Goal: Find specific page/section: Find specific page/section

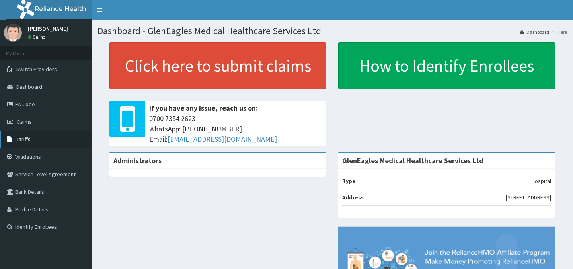
click at [21, 142] on span "Tariffs" at bounding box center [23, 139] width 14 height 7
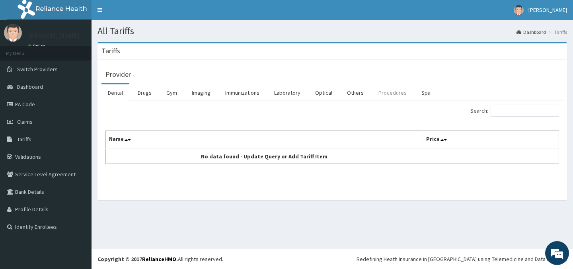
click at [386, 94] on link "Procedures" at bounding box center [392, 92] width 41 height 17
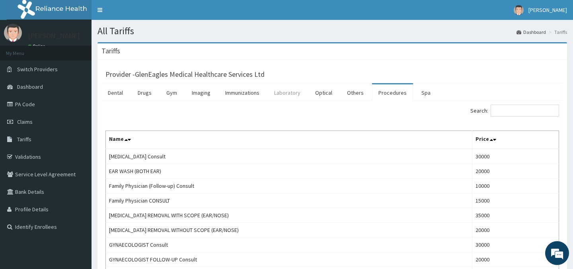
click at [283, 92] on link "Laboratory" at bounding box center [287, 92] width 39 height 17
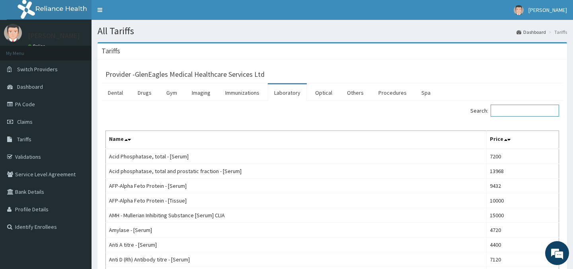
click at [520, 113] on input "Search:" at bounding box center [525, 111] width 68 height 12
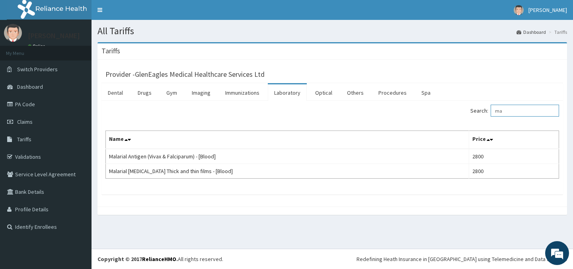
type input "m"
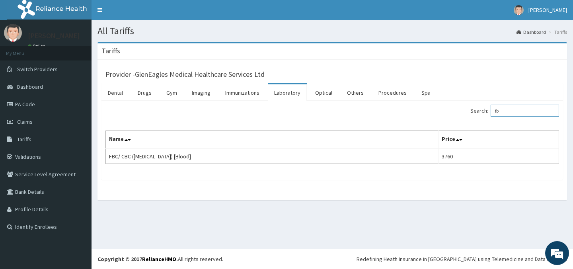
type input "f"
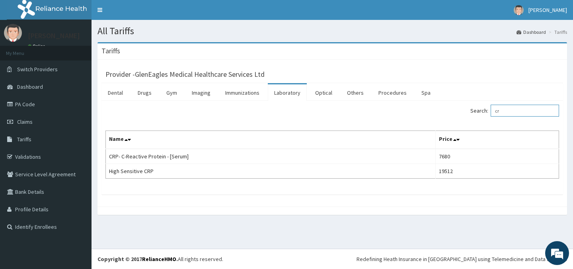
type input "c"
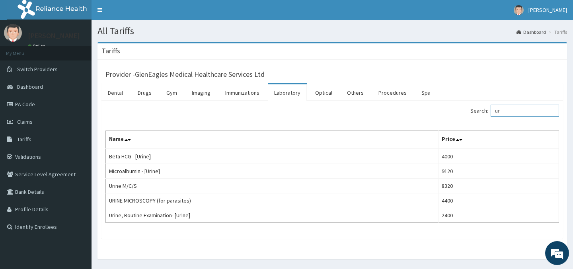
type input "u"
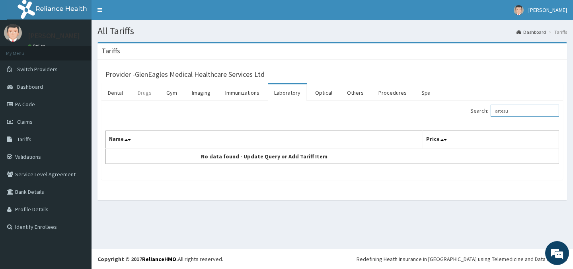
type input "artesu"
click at [144, 93] on link "Drugs" at bounding box center [144, 92] width 27 height 17
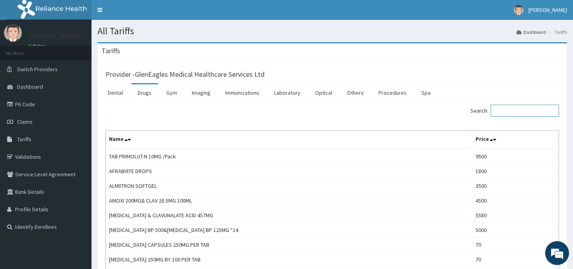
click at [515, 111] on input "Search:" at bounding box center [525, 111] width 68 height 12
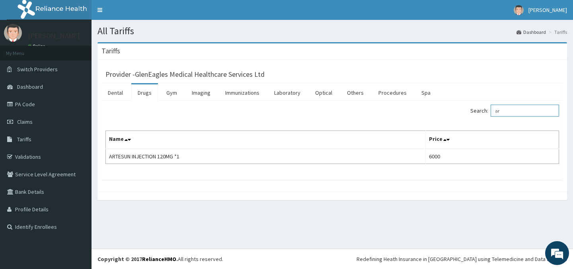
type input "a"
type input "c"
type input "m"
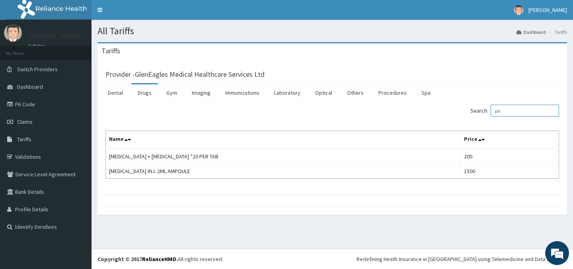
type input "p"
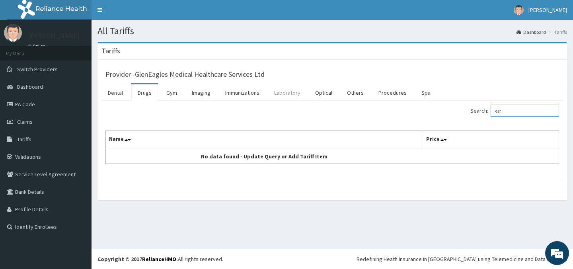
type input "esr"
click at [291, 91] on link "Laboratory" at bounding box center [287, 92] width 39 height 17
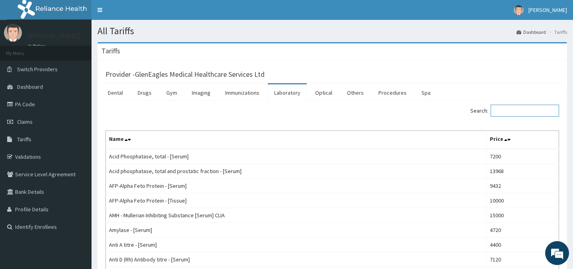
click at [518, 113] on input "Search:" at bounding box center [525, 111] width 68 height 12
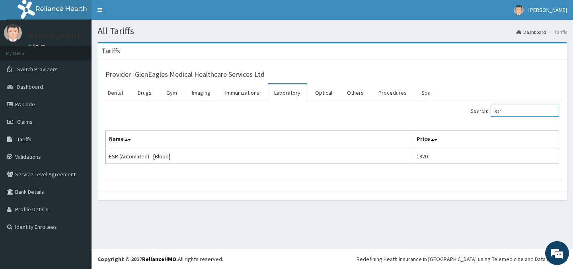
type input "esr"
